Goal: Transaction & Acquisition: Obtain resource

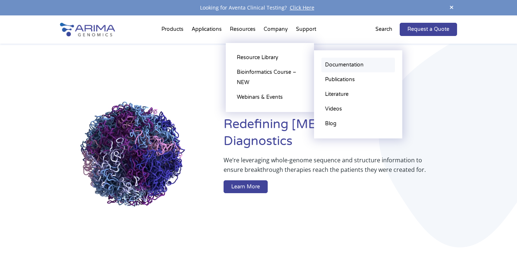
click at [329, 67] on link "Documentation" at bounding box center [358, 65] width 74 height 15
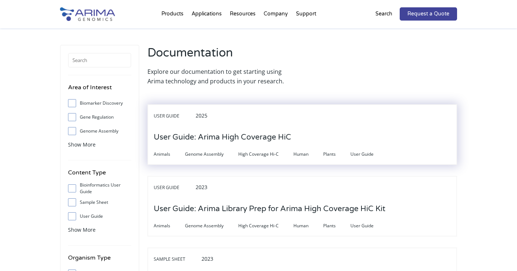
scroll to position [5, 0]
click at [191, 133] on h3 "User Guide: Arima High Coverage HiC" at bounding box center [222, 137] width 137 height 23
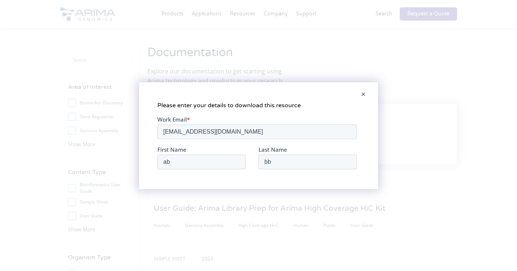
scroll to position [0, 0]
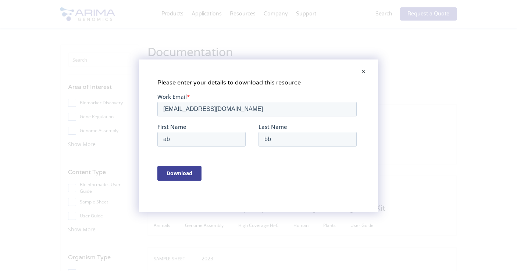
click at [179, 170] on input "Download" at bounding box center [179, 173] width 44 height 15
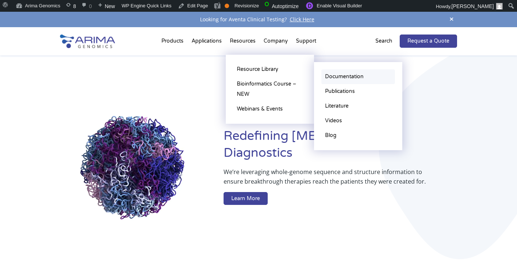
click at [344, 74] on link "Documentation" at bounding box center [358, 76] width 74 height 15
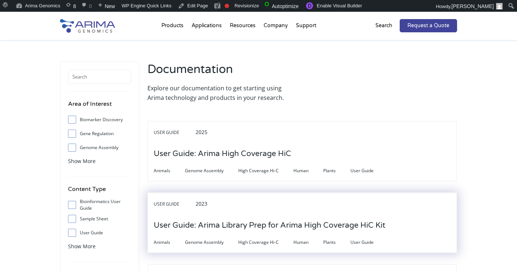
click at [228, 223] on h3 "User Guide: Arima Library Prep for Arima High Coverage HiC Kit" at bounding box center [270, 225] width 232 height 23
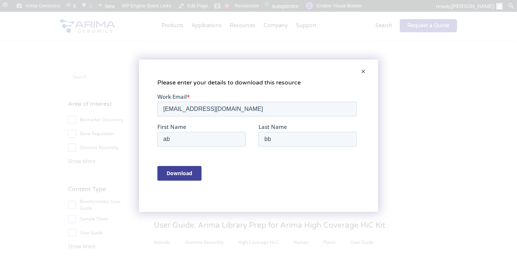
click at [179, 175] on input "Download" at bounding box center [179, 173] width 44 height 15
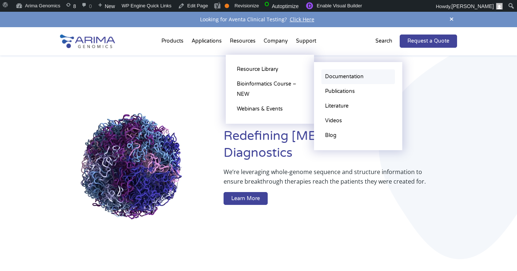
click at [343, 77] on link "Documentation" at bounding box center [358, 76] width 74 height 15
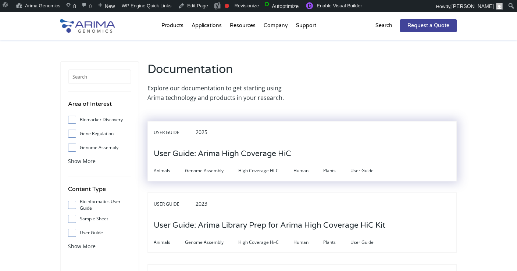
click at [221, 165] on div "Animals Genome Assembly High Coverage Hi-C Human Plants User Guide" at bounding box center [302, 170] width 297 height 10
click at [228, 151] on h3 "User Guide: Arima High Coverage HiC" at bounding box center [222, 154] width 137 height 23
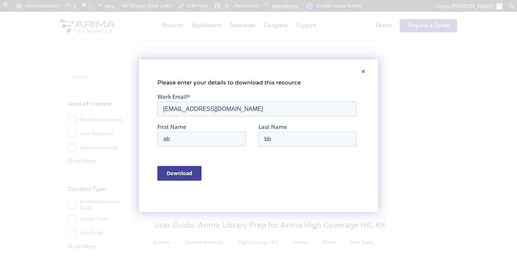
click at [188, 172] on input "Download" at bounding box center [179, 173] width 44 height 15
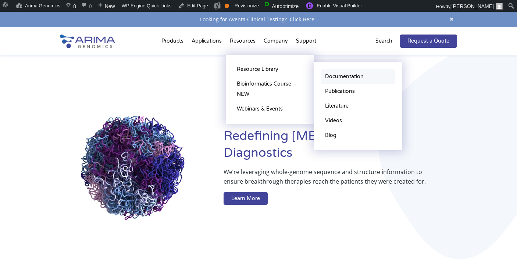
click at [346, 78] on link "Documentation" at bounding box center [358, 76] width 74 height 15
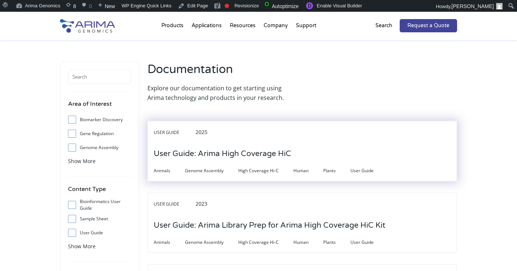
click at [254, 160] on h3 "User Guide: Arima High Coverage HiC" at bounding box center [222, 154] width 137 height 23
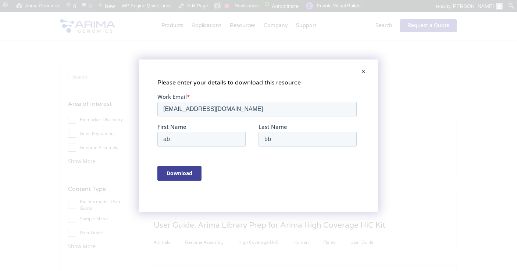
click at [186, 174] on input "Download" at bounding box center [179, 173] width 44 height 15
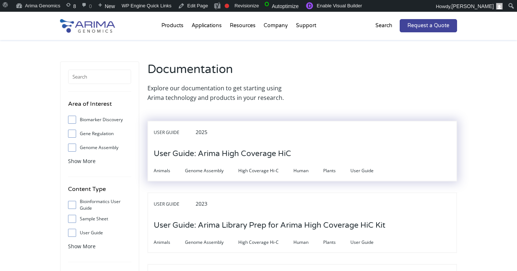
click at [222, 143] on h3 "User Guide: Arima High Coverage HiC" at bounding box center [222, 154] width 137 height 23
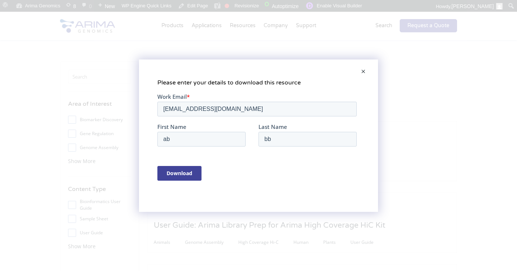
click at [190, 169] on input "Download" at bounding box center [179, 173] width 44 height 15
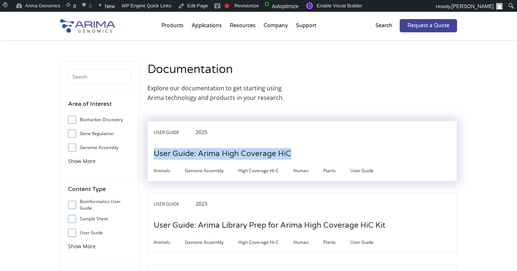
click at [270, 151] on h3 "User Guide: Arima High Coverage HiC" at bounding box center [222, 154] width 137 height 23
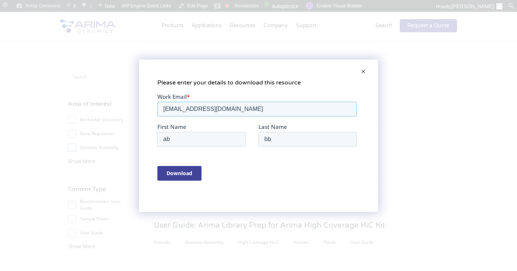
click at [216, 110] on input "amybecker14@mittymonarch.com" at bounding box center [256, 108] width 199 height 15
click at [216, 110] on input "[EMAIL_ADDRESS][DOMAIN_NAME]" at bounding box center [256, 108] width 199 height 15
type input "a"
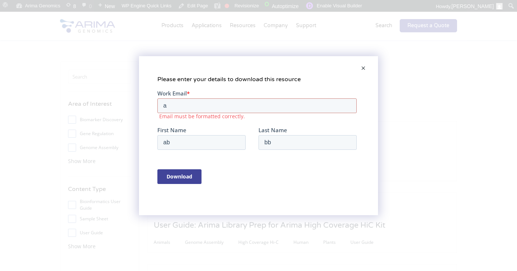
type input "alex@arimagenomics.com"
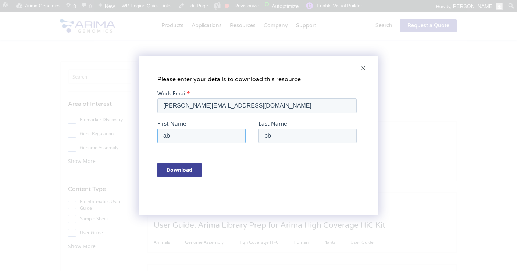
click at [197, 138] on input "ab" at bounding box center [201, 135] width 88 height 15
click at [178, 172] on input "Download" at bounding box center [179, 169] width 44 height 15
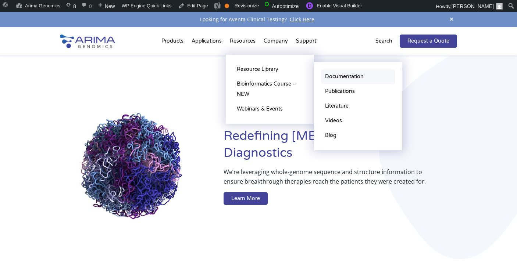
click at [326, 75] on link "Documentation" at bounding box center [358, 76] width 74 height 15
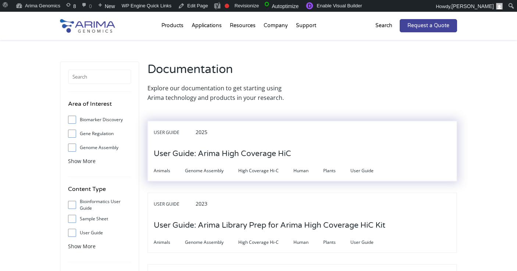
click at [210, 160] on h3 "User Guide: Arima High Coverage HiC" at bounding box center [222, 154] width 137 height 23
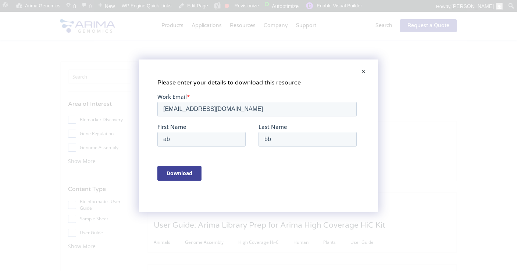
click at [183, 177] on input "Download" at bounding box center [179, 173] width 44 height 15
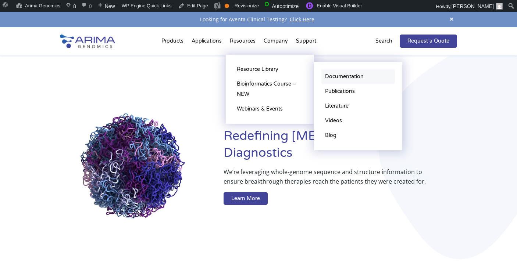
click at [344, 79] on link "Documentation" at bounding box center [358, 76] width 74 height 15
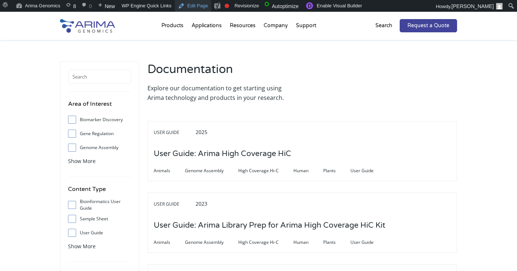
click at [189, 6] on link "Edit Page" at bounding box center [193, 6] width 36 height 12
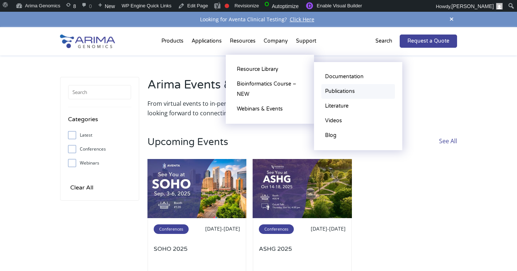
click at [342, 91] on link "Publications" at bounding box center [358, 91] width 74 height 15
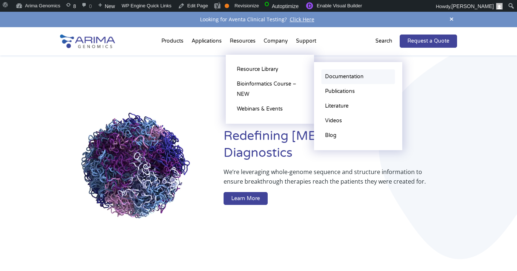
scroll to position [1, 0]
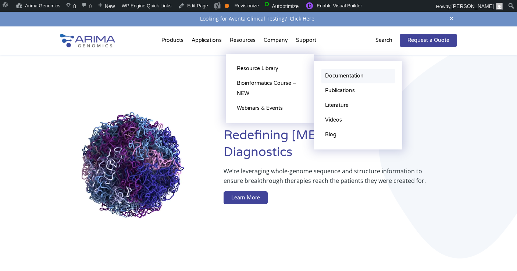
click at [342, 80] on link "Documentation" at bounding box center [358, 76] width 74 height 15
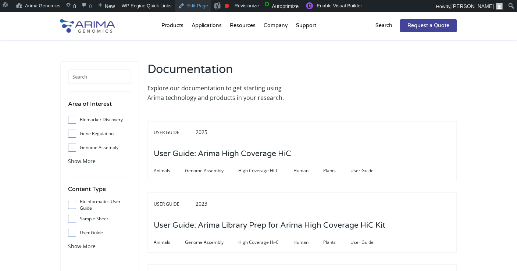
click at [206, 4] on link "Edit Page" at bounding box center [193, 6] width 36 height 12
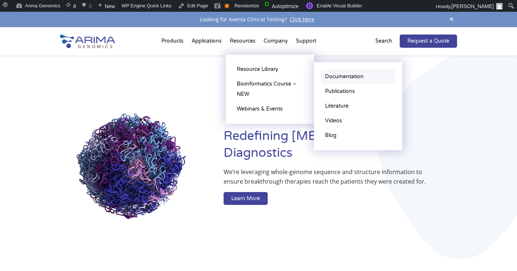
click at [339, 79] on link "Documentation" at bounding box center [358, 76] width 74 height 15
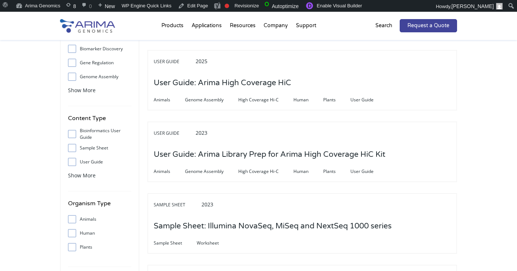
scroll to position [82, 0]
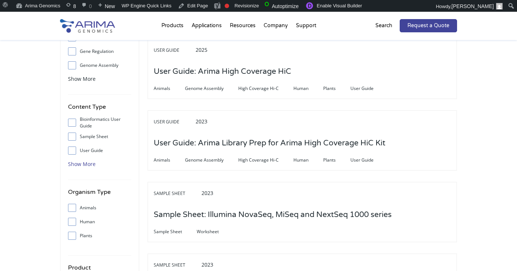
click at [90, 164] on span "Show More" at bounding box center [82, 164] width 28 height 7
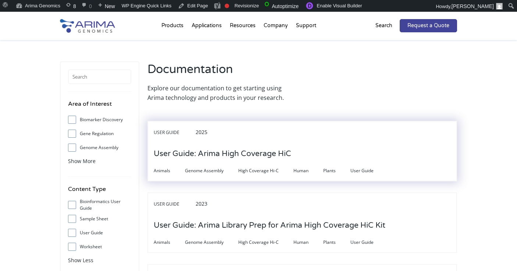
click at [263, 140] on div "User Guide 2025" at bounding box center [302, 134] width 297 height 15
click at [258, 155] on h3 "User Guide: Arima High Coverage HiC" at bounding box center [222, 154] width 137 height 23
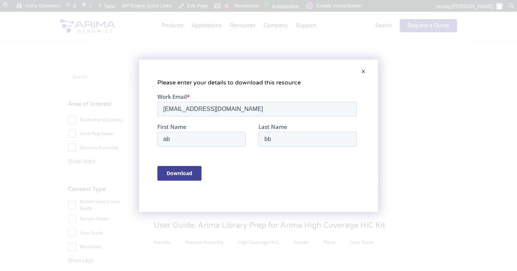
scroll to position [1, 0]
click at [178, 180] on input "Download" at bounding box center [179, 173] width 44 height 15
